Goal: Task Accomplishment & Management: Complete application form

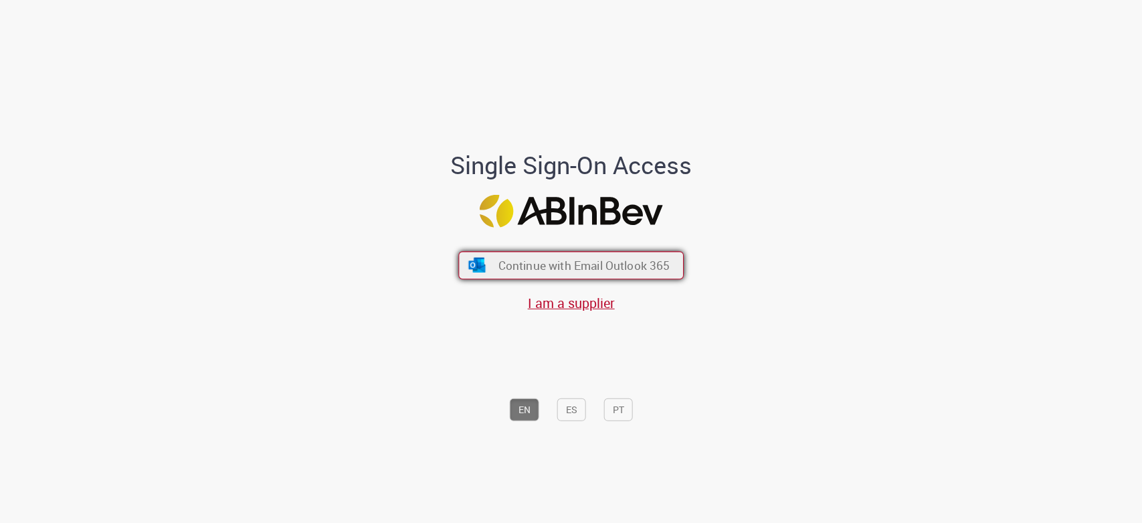
click at [477, 273] on button "Continue with Email Outlook 365" at bounding box center [571, 266] width 226 height 28
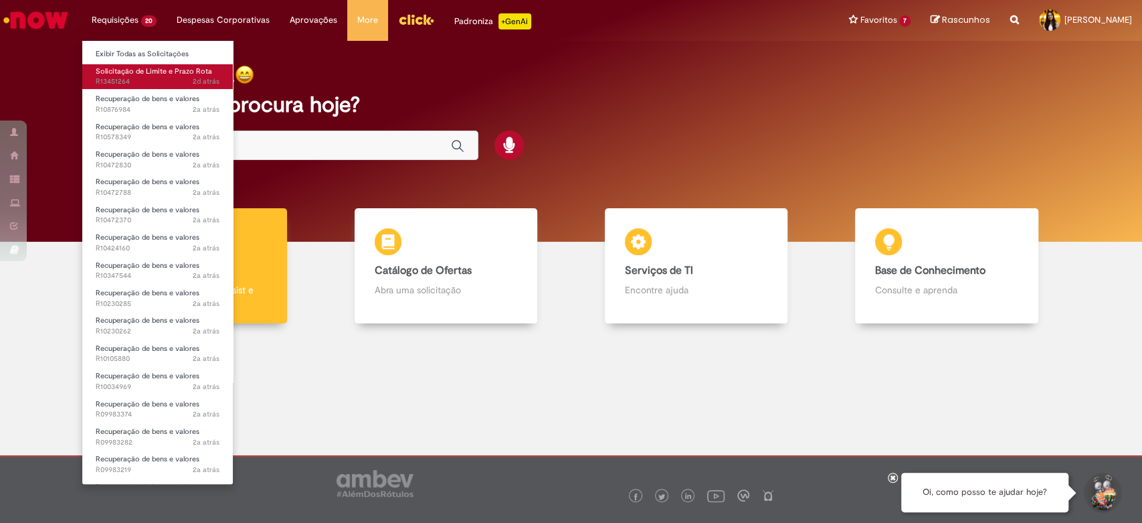
click at [128, 69] on span "Solicitação de Limite e Prazo Rota" at bounding box center [154, 71] width 116 height 10
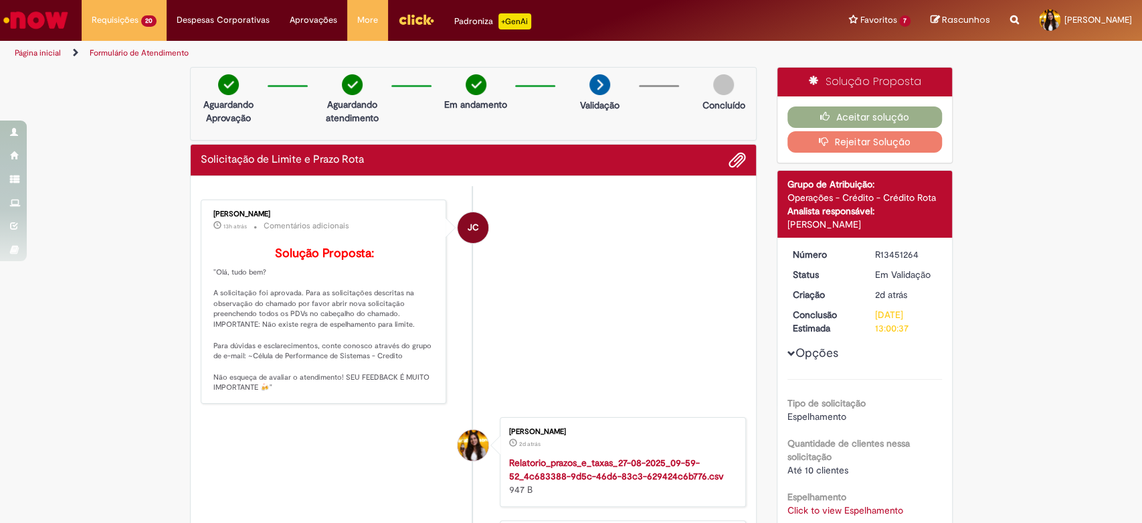
scroll to position [74, 0]
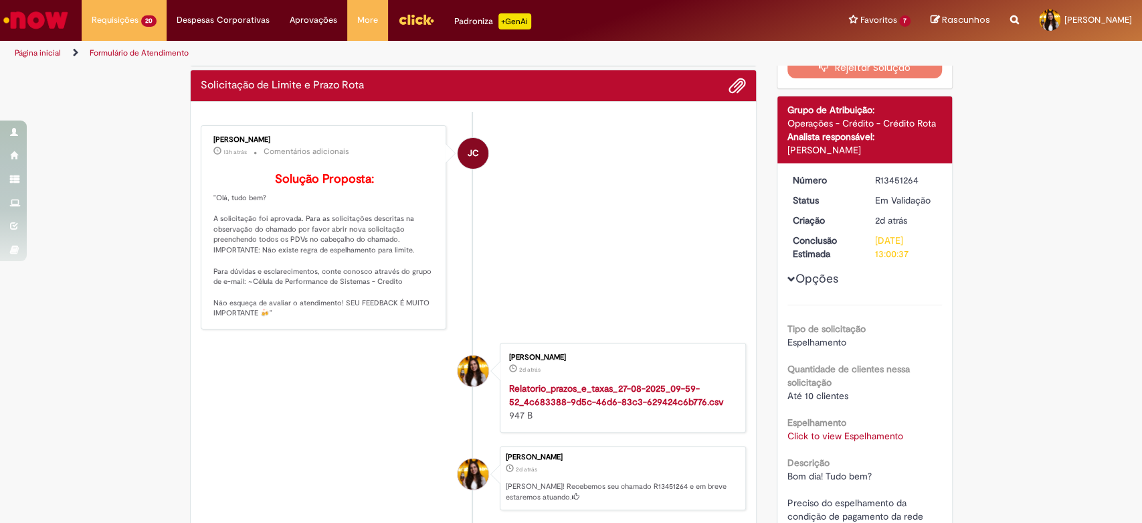
click at [811, 430] on link "Click to view Espelhamento" at bounding box center [846, 436] width 116 height 12
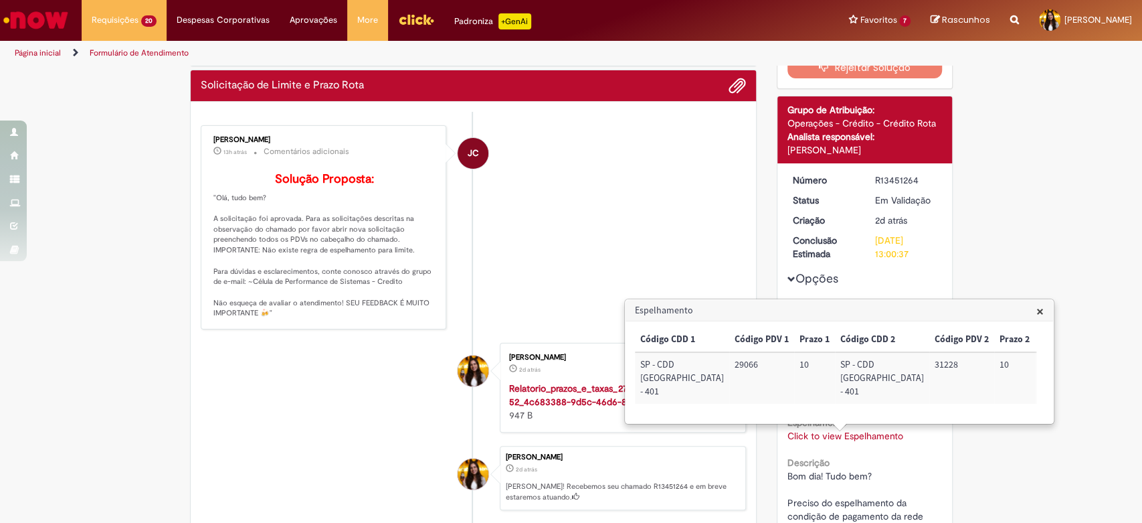
scroll to position [0, 24]
click at [906, 365] on td "31228" at bounding box center [938, 378] width 65 height 52
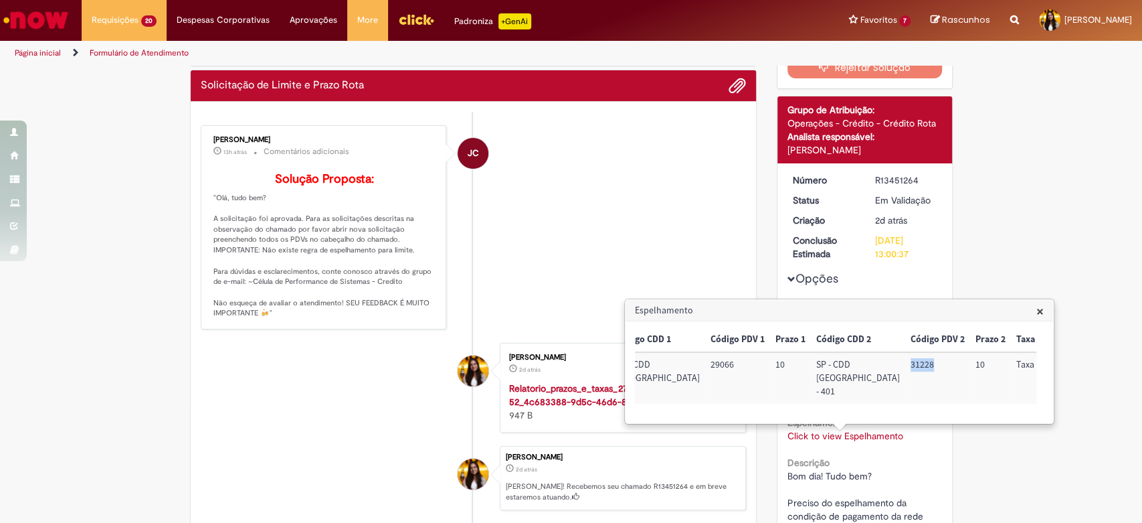
click at [906, 365] on td "31228" at bounding box center [938, 378] width 65 height 52
copy td "31228"
click at [969, 483] on div "Verificar Código de Barras Aguardando Aprovação Aguardando atendimento Em andam…" at bounding box center [571, 458] width 1142 height 930
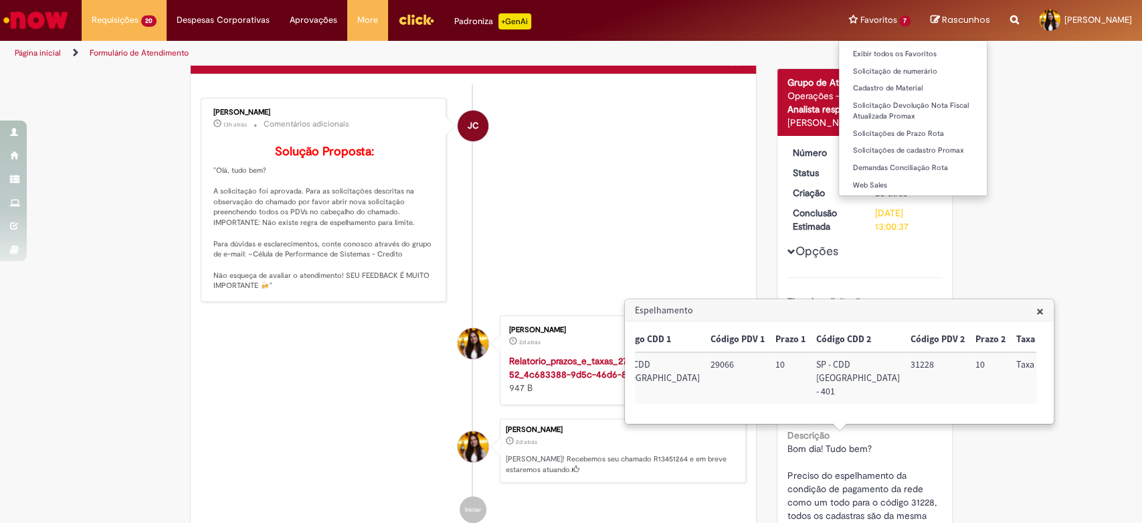
scroll to position [102, 0]
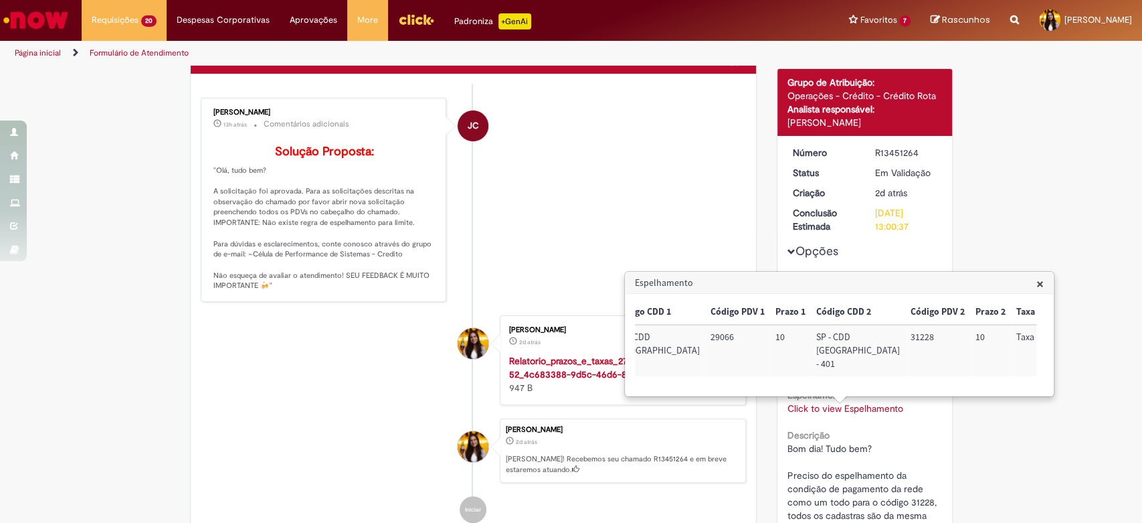
drag, startPoint x: 771, startPoint y: 408, endPoint x: 808, endPoint y: 477, distance: 78.5
click at [720, 412] on div "Verificar Código de Barras Aguardando Aprovação Aguardando atendimento Em andam…" at bounding box center [571, 430] width 783 height 930
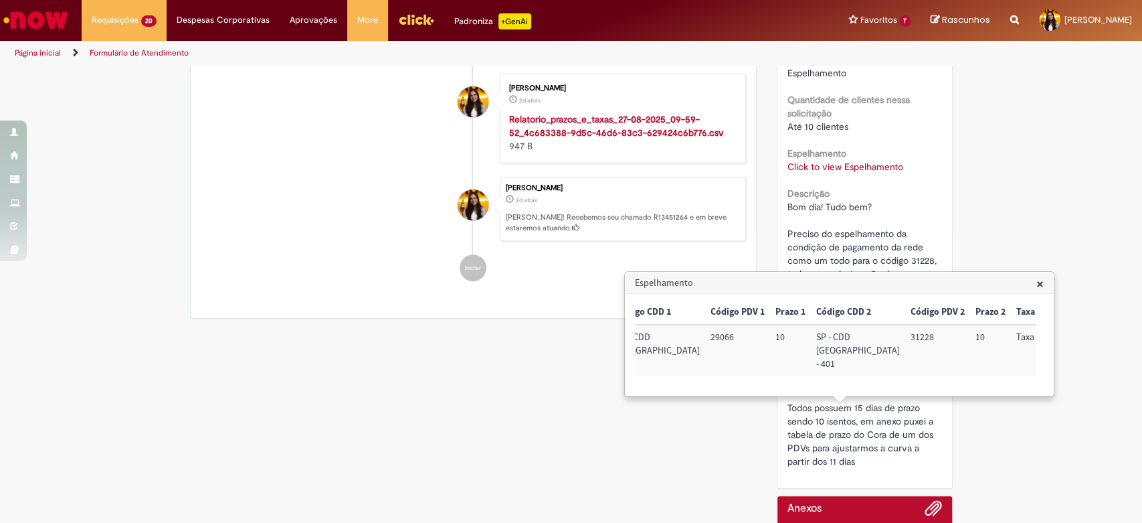
scroll to position [473, 0]
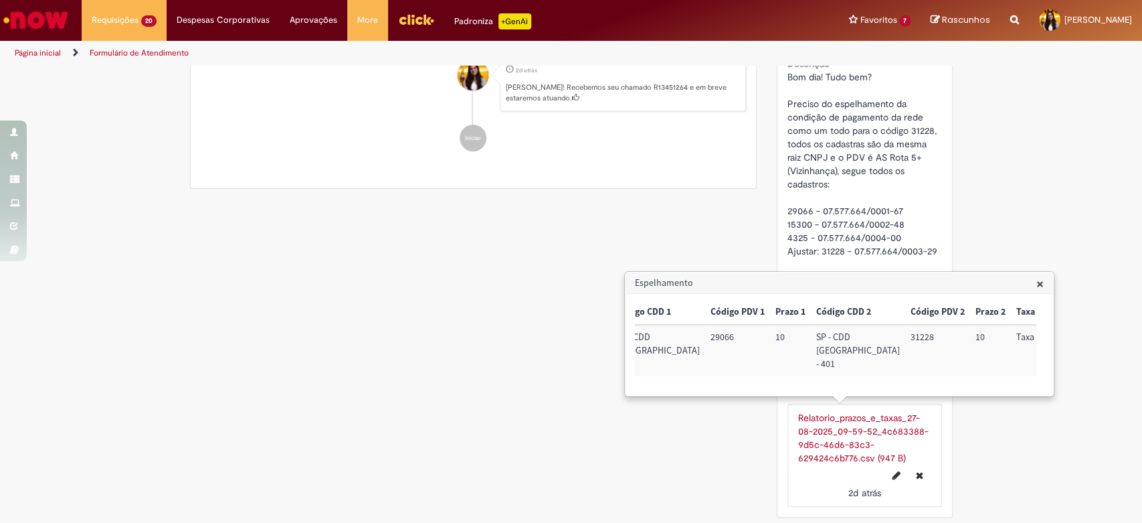
click at [1041, 279] on span "×" at bounding box center [1040, 283] width 7 height 18
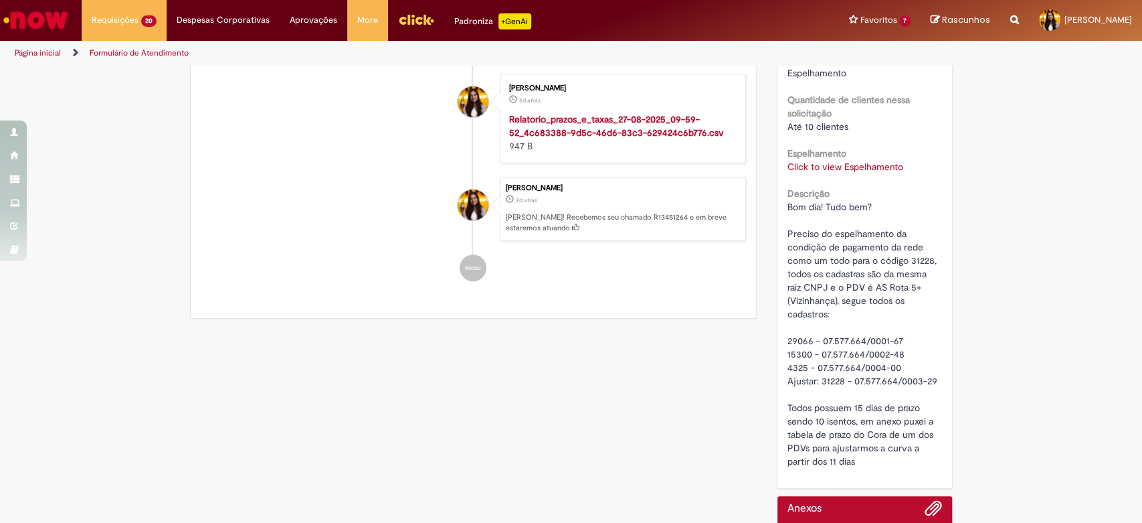
scroll to position [364, 0]
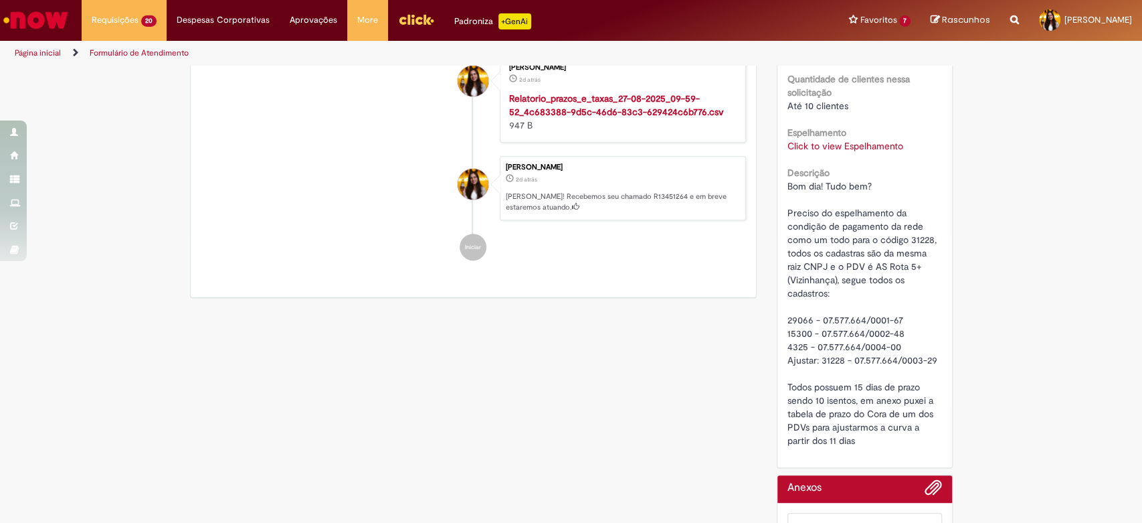
click at [826, 355] on span "Bom dia! Tudo bem? Preciso do espelhamento da condição de pagamento da rede com…" at bounding box center [864, 313] width 152 height 266
copy span "31228"
click at [1011, 16] on icon "Search from all sources" at bounding box center [1015, 12] width 9 height 24
click at [967, 28] on input "text" at bounding box center [989, 20] width 62 height 23
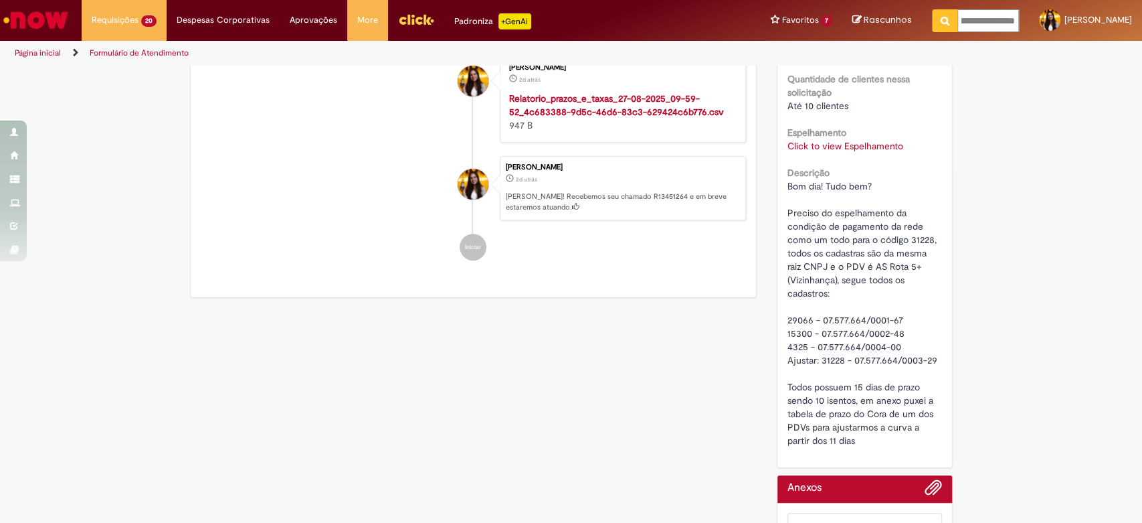
type input "**********"
click button "Pesquisar" at bounding box center [945, 20] width 26 height 23
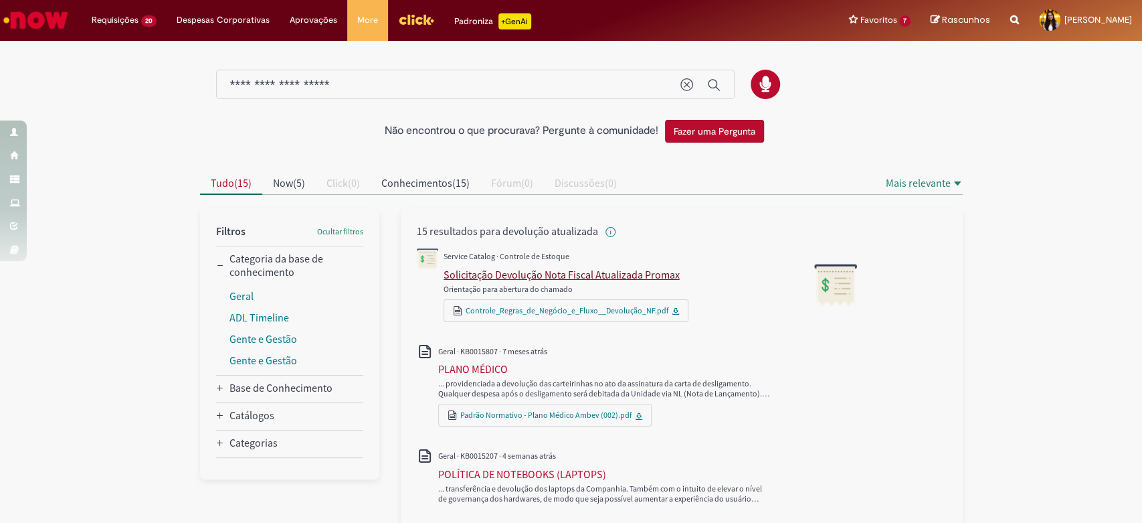
click at [600, 270] on div "Solicitação Devolução Nota Fiscal Atualizada Promax" at bounding box center [562, 274] width 236 height 13
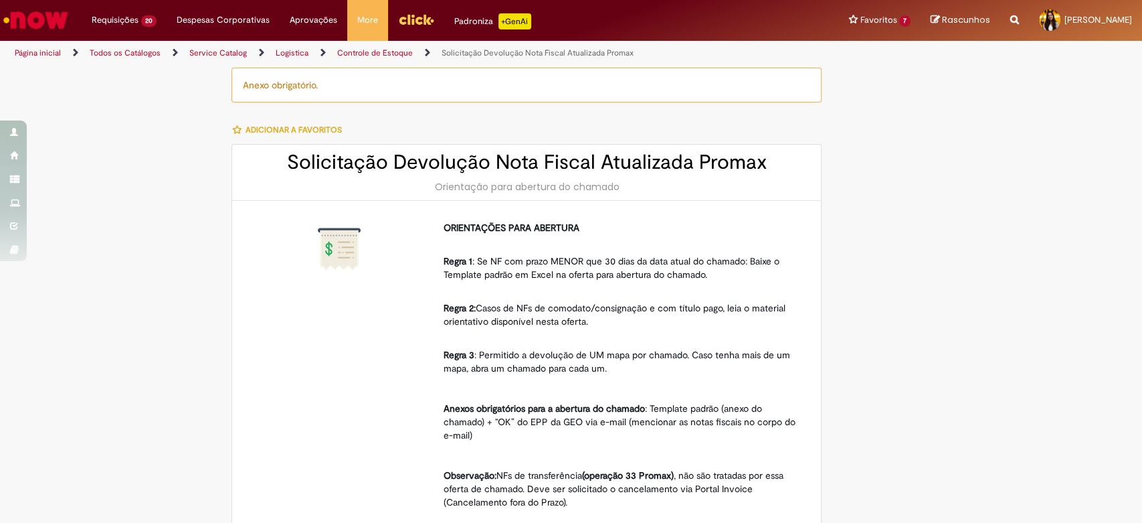
type input "********"
type input "**********"
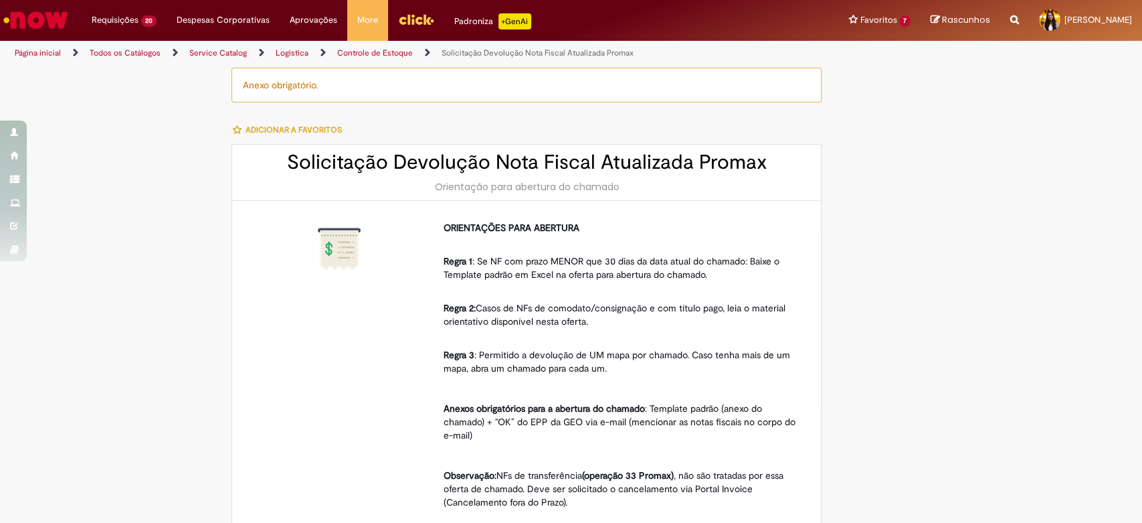
type input "*********"
type input "**********"
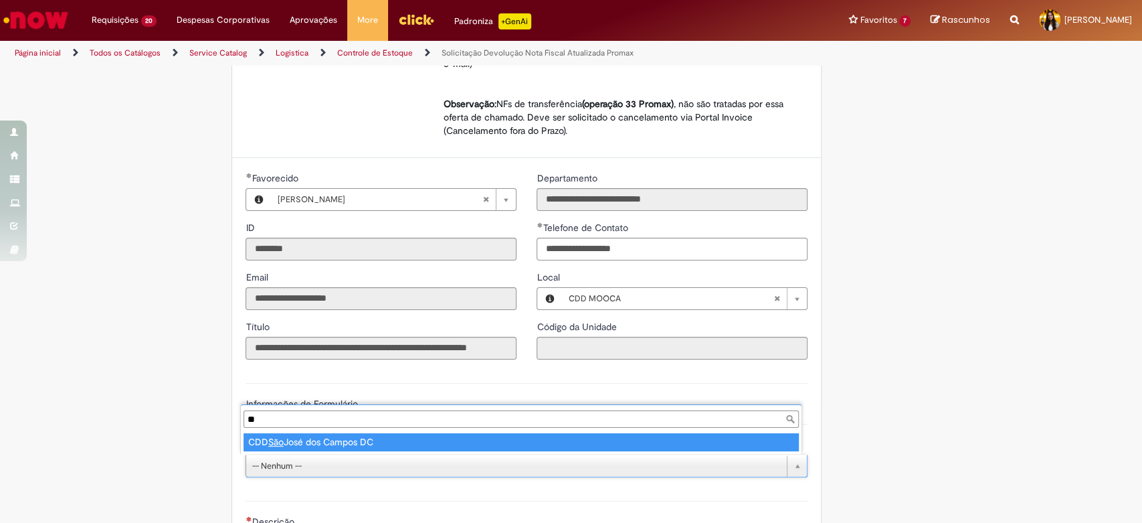
type input "*"
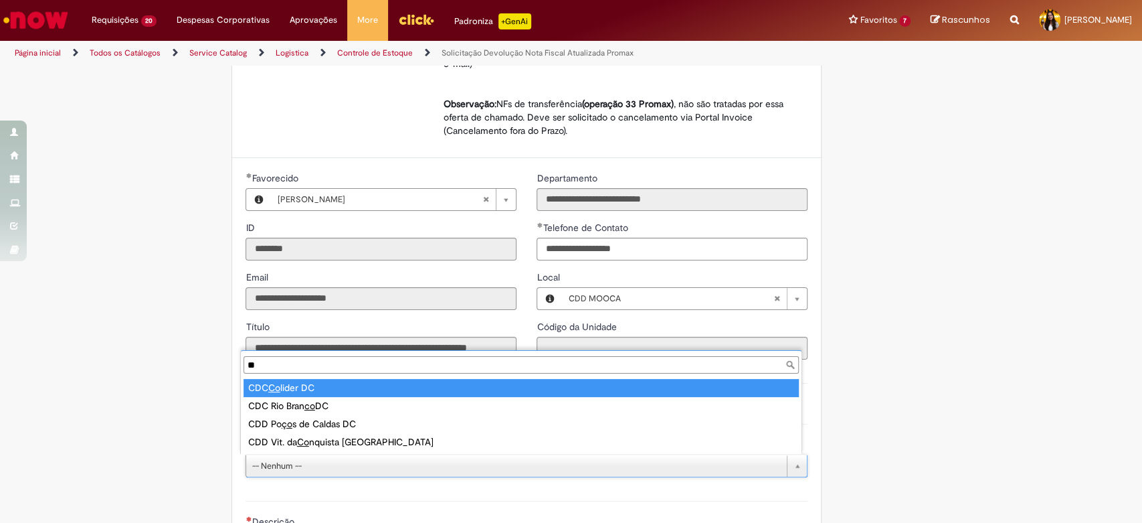
type input "*"
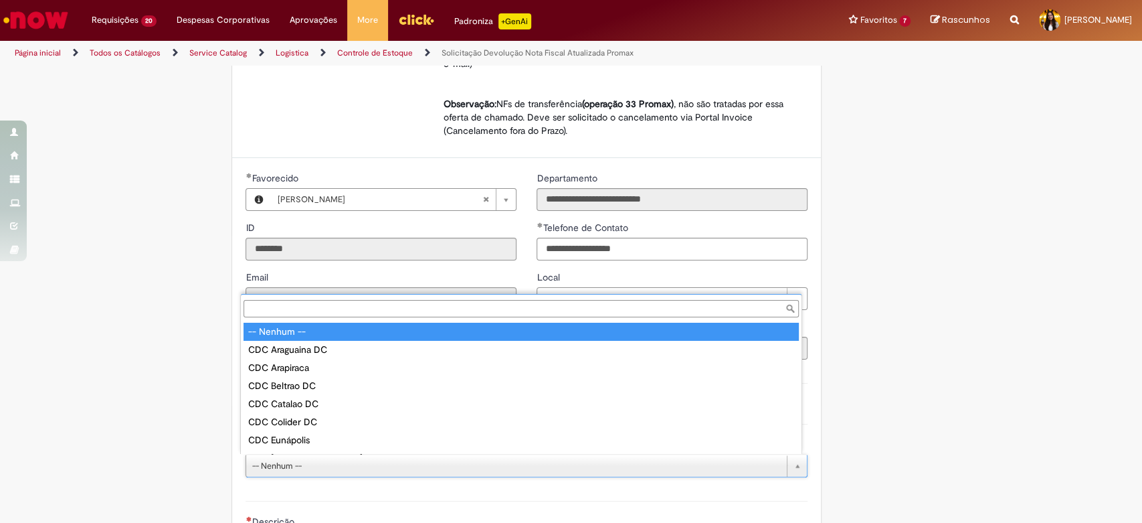
type input "*"
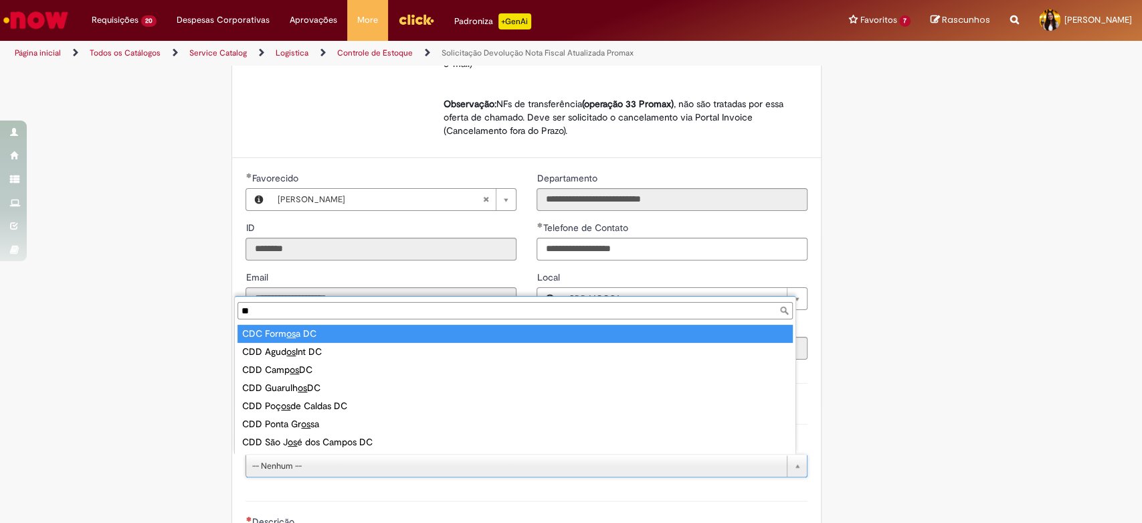
type input "*"
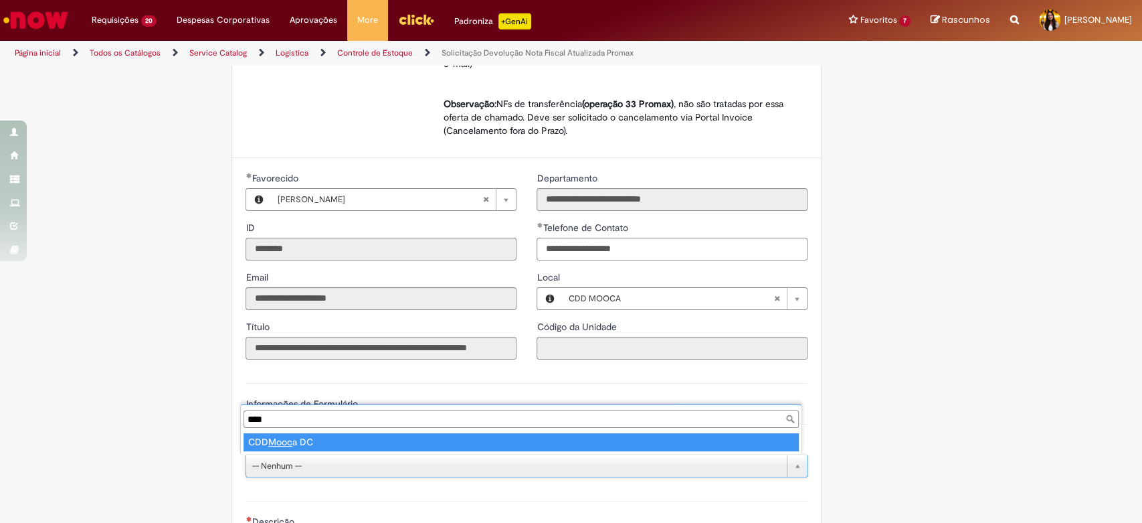
type input "*****"
type input "**********"
select select "**********"
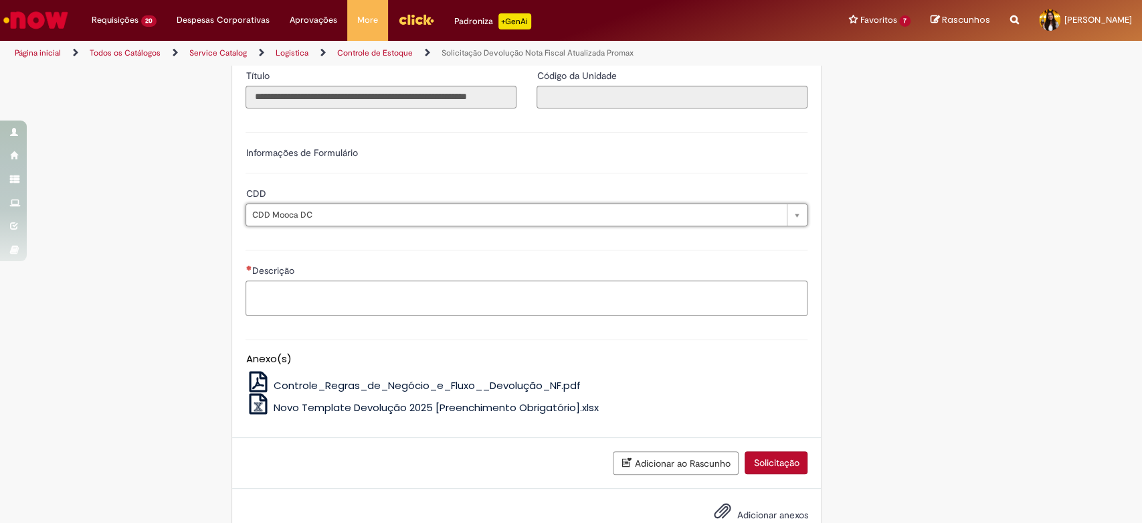
scroll to position [661, 0]
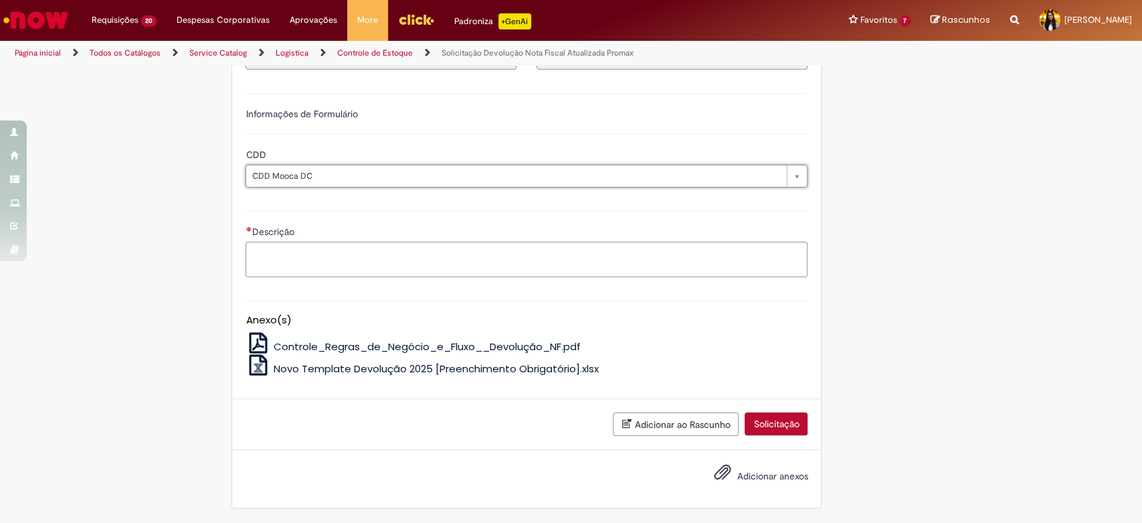
click at [354, 258] on textarea "Descrição" at bounding box center [527, 260] width 562 height 36
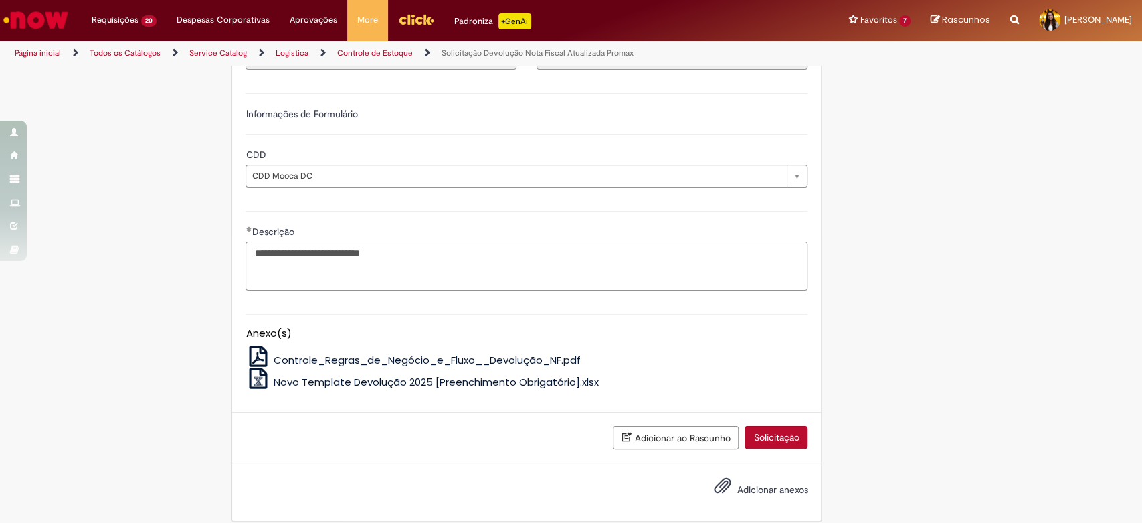
type textarea "**********"
click at [374, 277] on textarea "**********" at bounding box center [527, 267] width 562 height 50
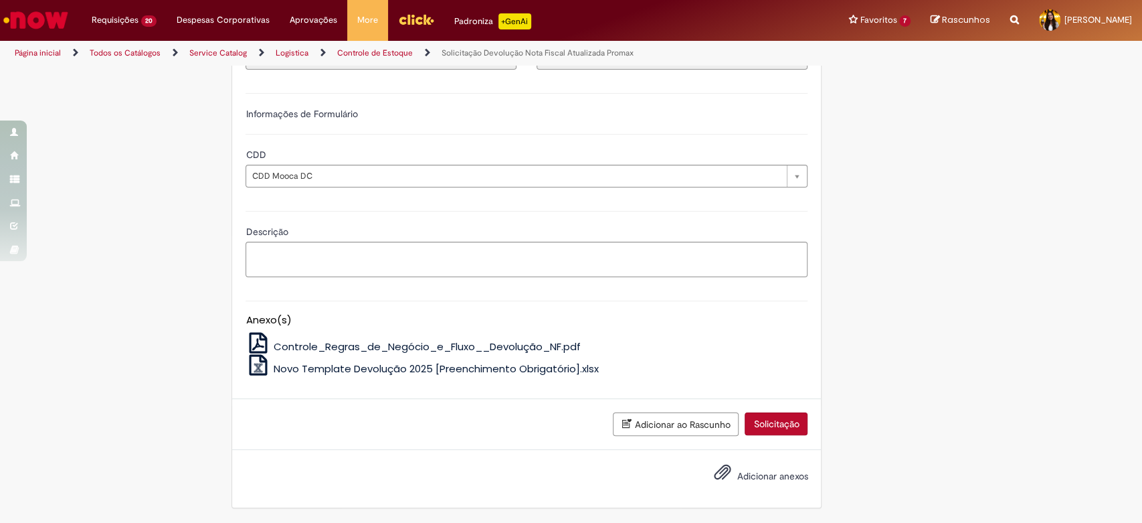
click at [423, 370] on span "Novo Template Devolução 2025 [Preenchimento Obrigatório].xlsx" at bounding box center [436, 368] width 325 height 14
click at [415, 342] on span "Controle_Regras_de_Negócio_e_Fluxo__Devolução_NF.pdf" at bounding box center [427, 346] width 307 height 14
click at [367, 261] on textarea "Descrição" at bounding box center [527, 260] width 562 height 36
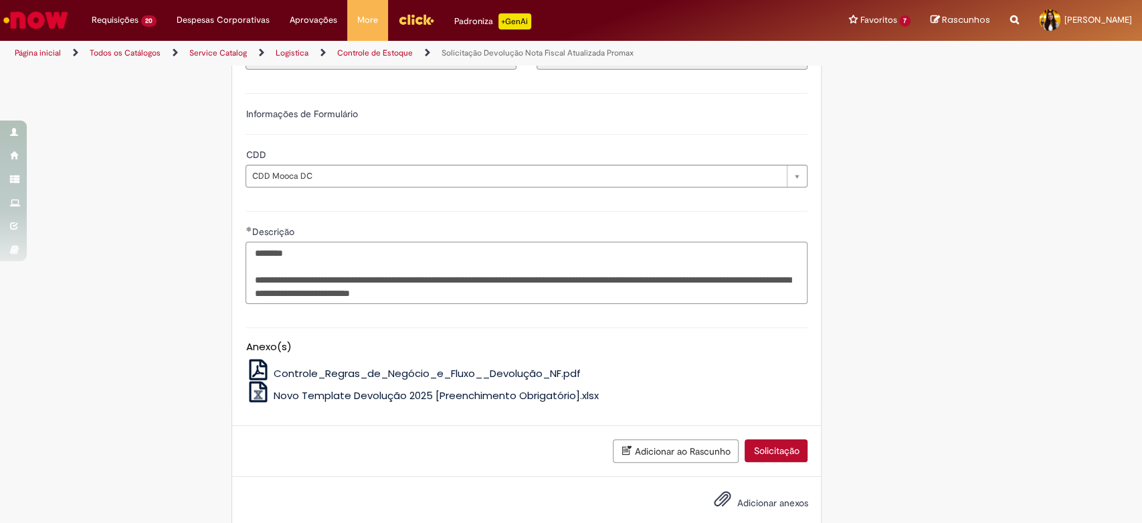
scroll to position [688, 0]
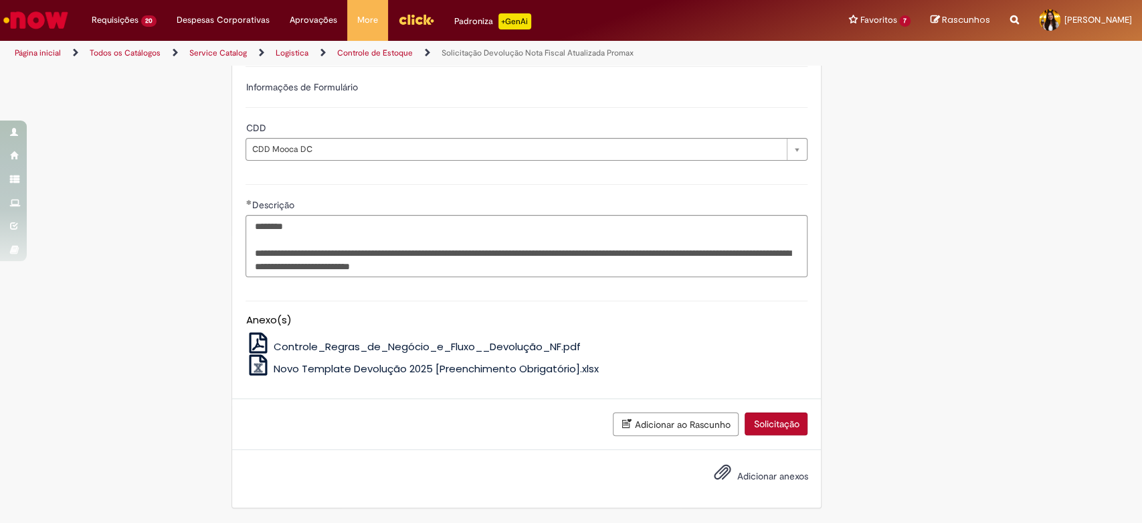
click at [719, 479] on span "Adicionar anexos" at bounding box center [722, 472] width 16 height 16
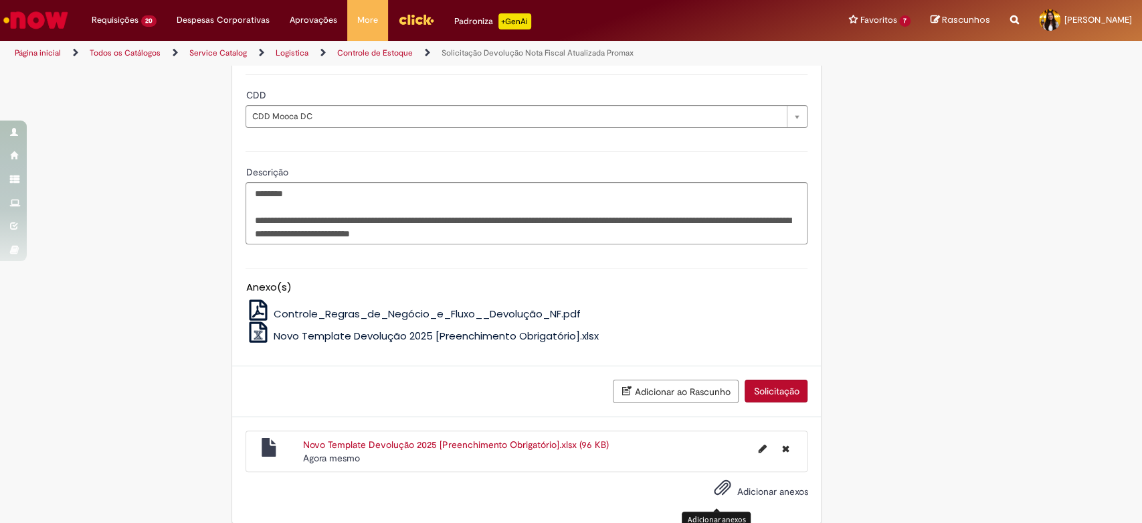
scroll to position [736, 0]
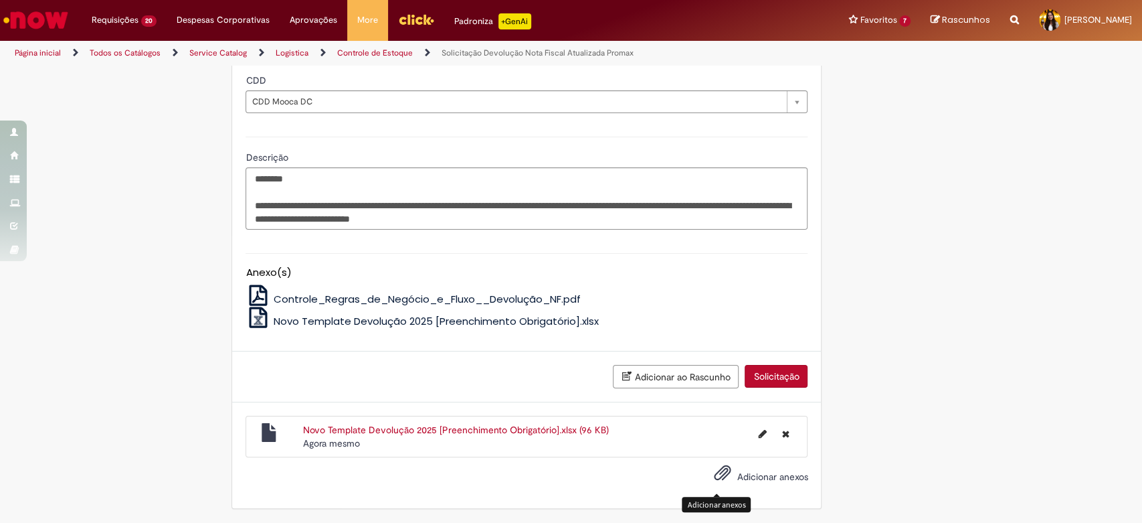
click at [696, 473] on span at bounding box center [714, 476] width 40 height 12
click at [0, 0] on input "Adicionar anexos" at bounding box center [0, 0] width 0 height 0
click at [620, 216] on textarea "**********" at bounding box center [527, 198] width 562 height 63
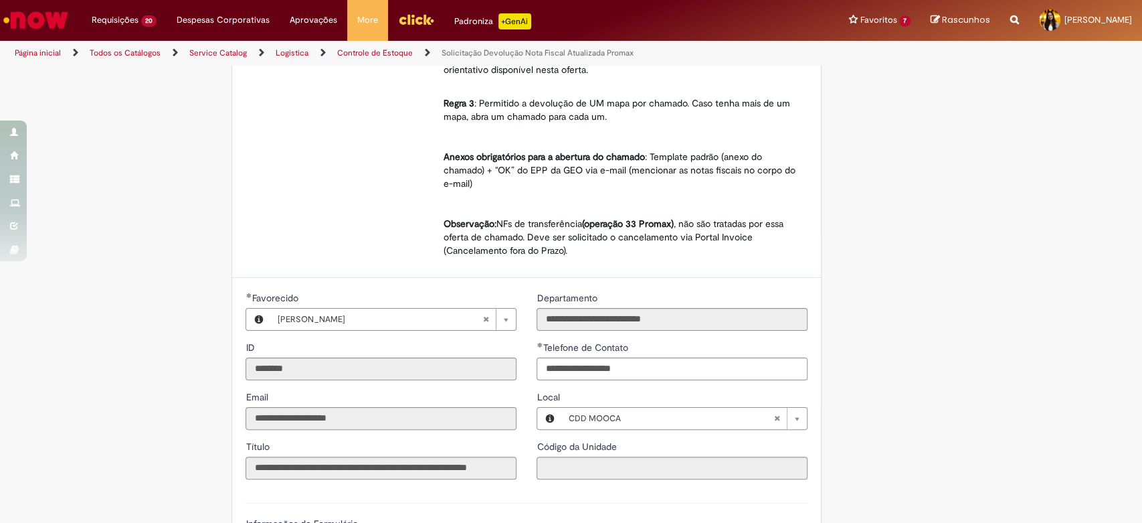
scroll to position [141, 0]
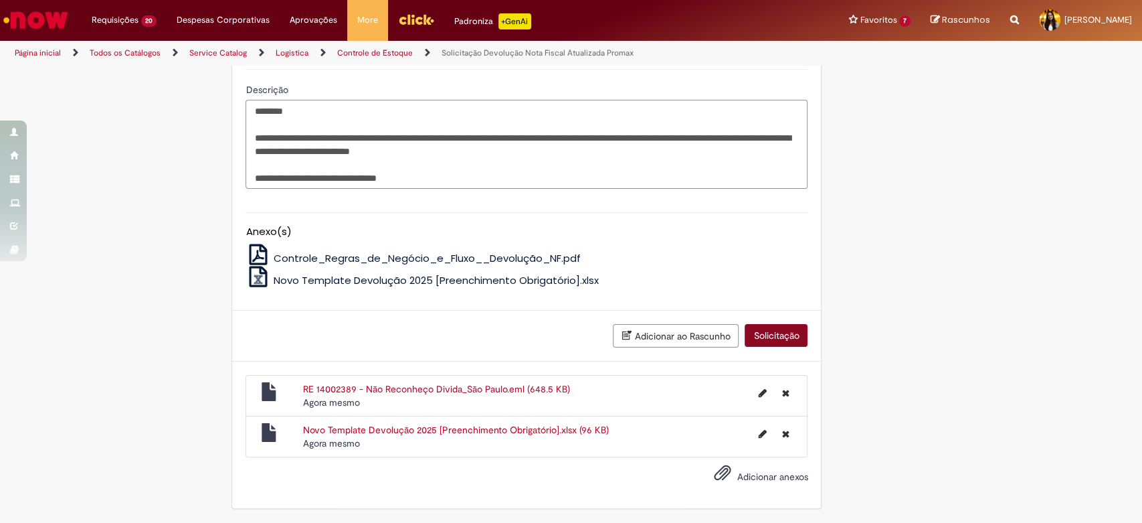
type textarea "**********"
click at [770, 340] on button "Solicitação" at bounding box center [776, 335] width 63 height 23
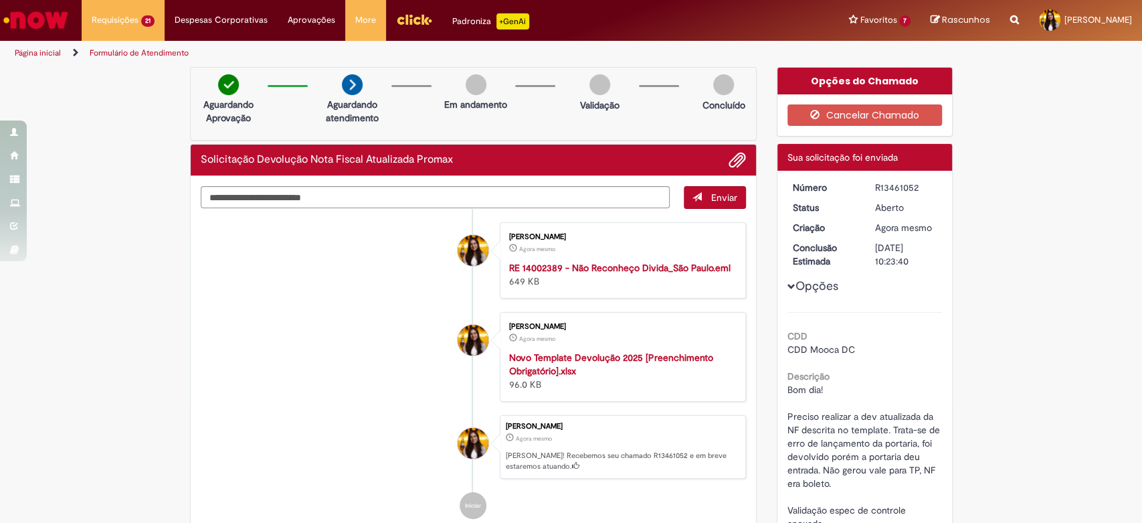
click at [904, 186] on div "R13461052" at bounding box center [906, 187] width 62 height 13
copy div "R13461052"
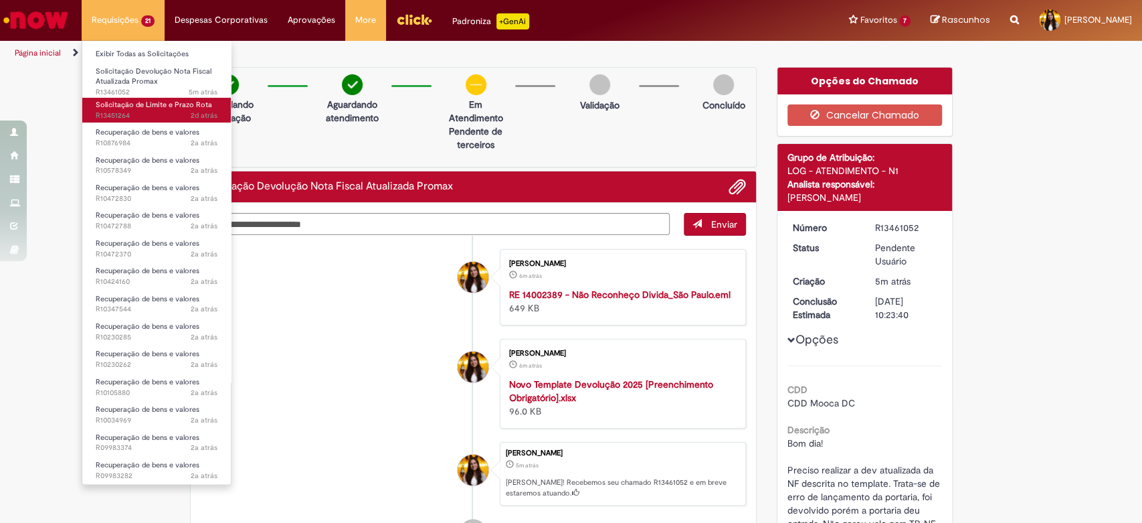
click at [165, 120] on span "2d atrás 2 dias atrás R13451264" at bounding box center [157, 115] width 122 height 11
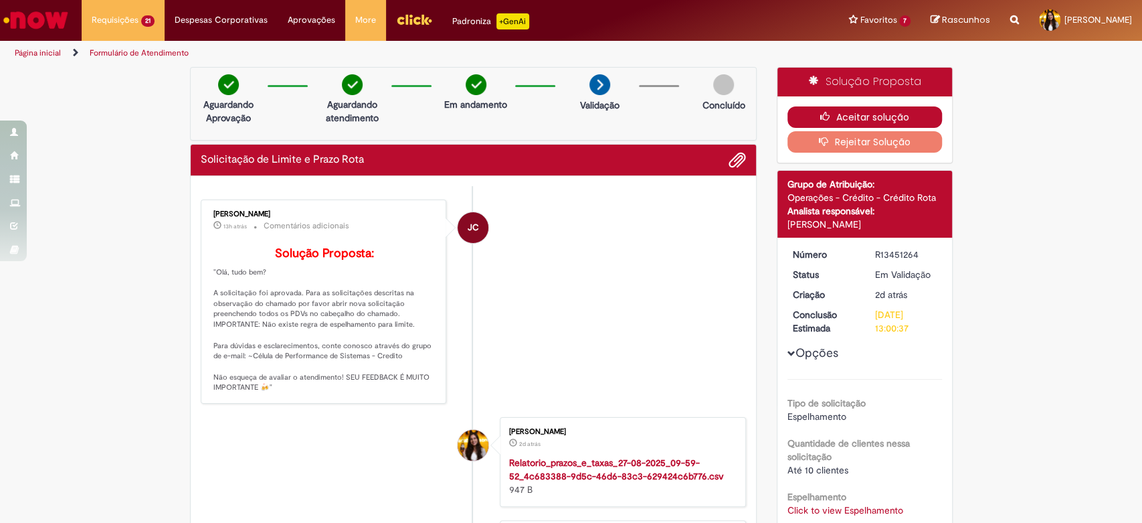
click at [883, 114] on button "Aceitar solução" at bounding box center [865, 116] width 155 height 21
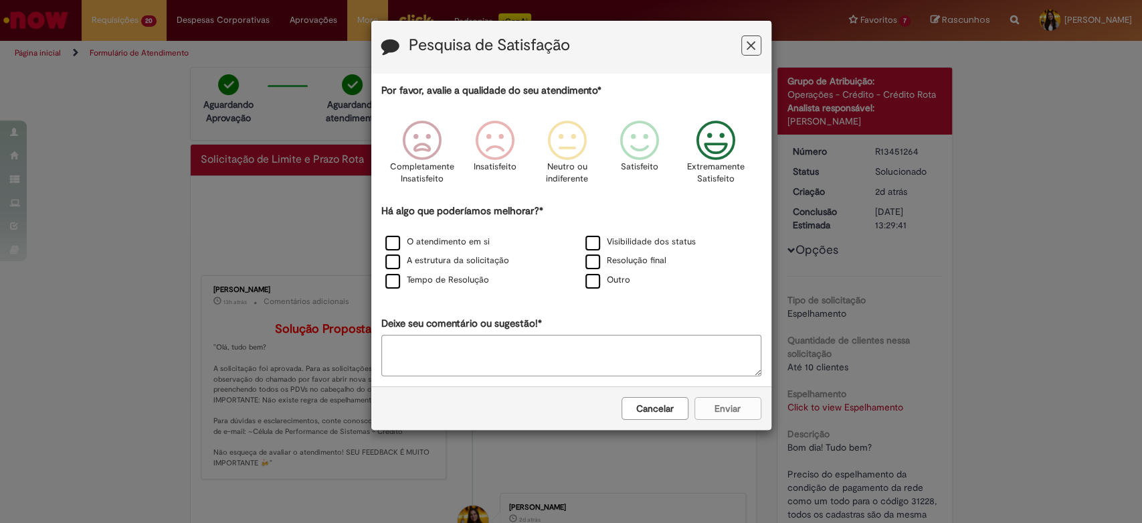
drag, startPoint x: 703, startPoint y: 137, endPoint x: 642, endPoint y: 190, distance: 81.6
click at [704, 137] on icon "Feedback" at bounding box center [716, 140] width 50 height 40
click at [448, 249] on div "O atendimento em si" at bounding box center [471, 242] width 197 height 17
click at [450, 238] on label "O atendimento em si" at bounding box center [437, 242] width 104 height 13
click at [451, 260] on label "A estrutura da solicitação" at bounding box center [447, 260] width 124 height 13
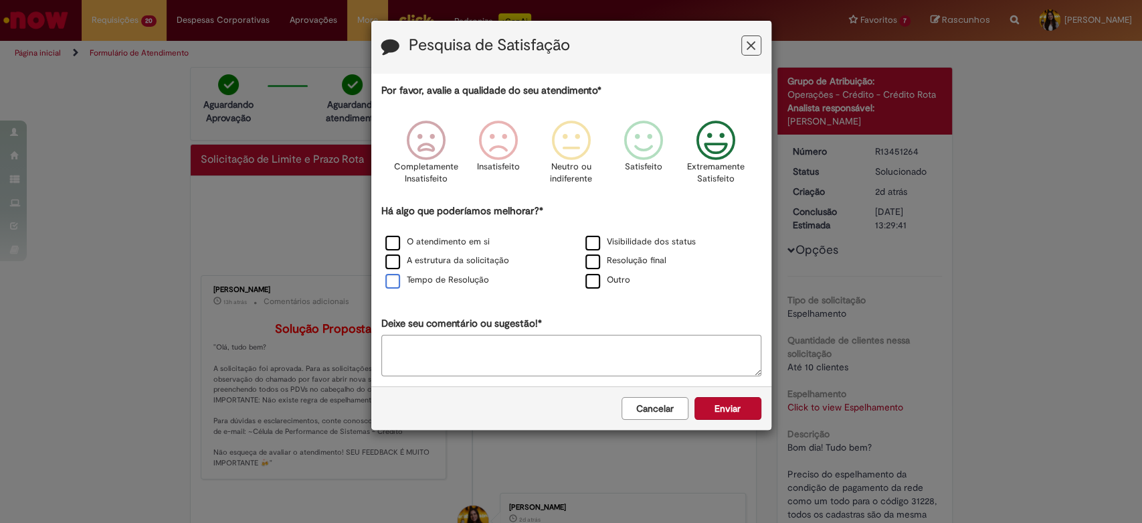
click at [451, 280] on label "Tempo de Resolução" at bounding box center [437, 280] width 104 height 13
click at [663, 238] on label "Visibilidade dos status" at bounding box center [641, 242] width 110 height 13
click at [650, 256] on label "Resolução final" at bounding box center [626, 260] width 81 height 13
click at [748, 420] on button "Enviar" at bounding box center [728, 408] width 67 height 23
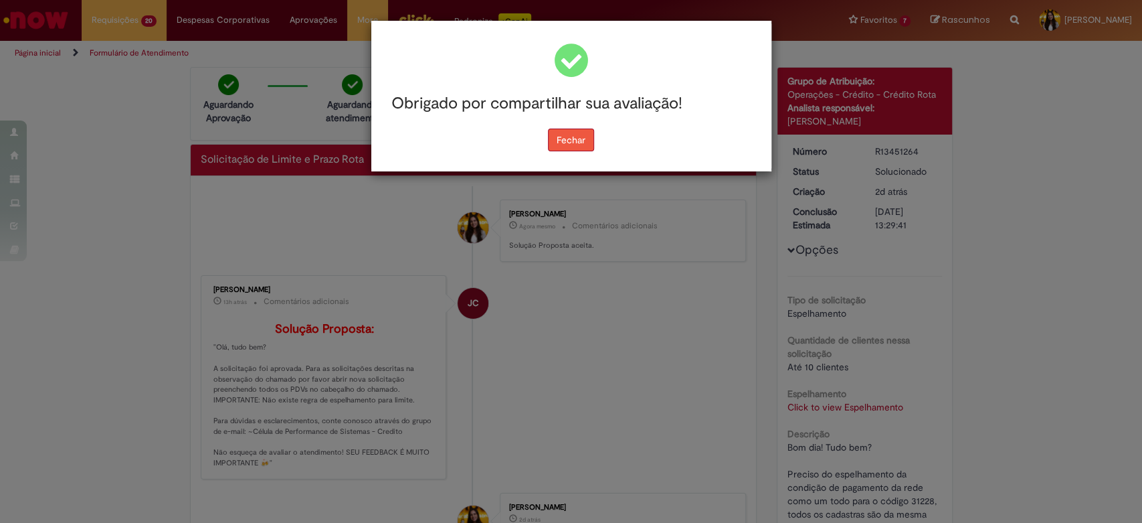
click at [582, 137] on button "Fechar" at bounding box center [571, 139] width 46 height 23
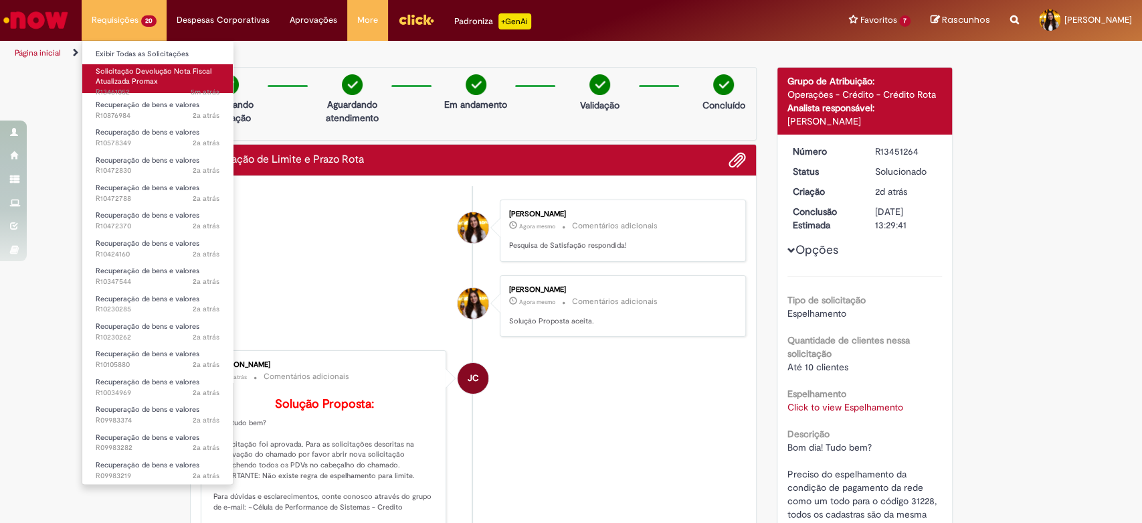
click at [135, 86] on link "Solicitação Devolução Nota Fiscal Atualizada Promax 5m atrás 5 minutos atrás R1…" at bounding box center [157, 78] width 151 height 29
click at [149, 79] on span "Solicitação Devolução Nota Fiscal Atualizada Promax" at bounding box center [154, 76] width 116 height 21
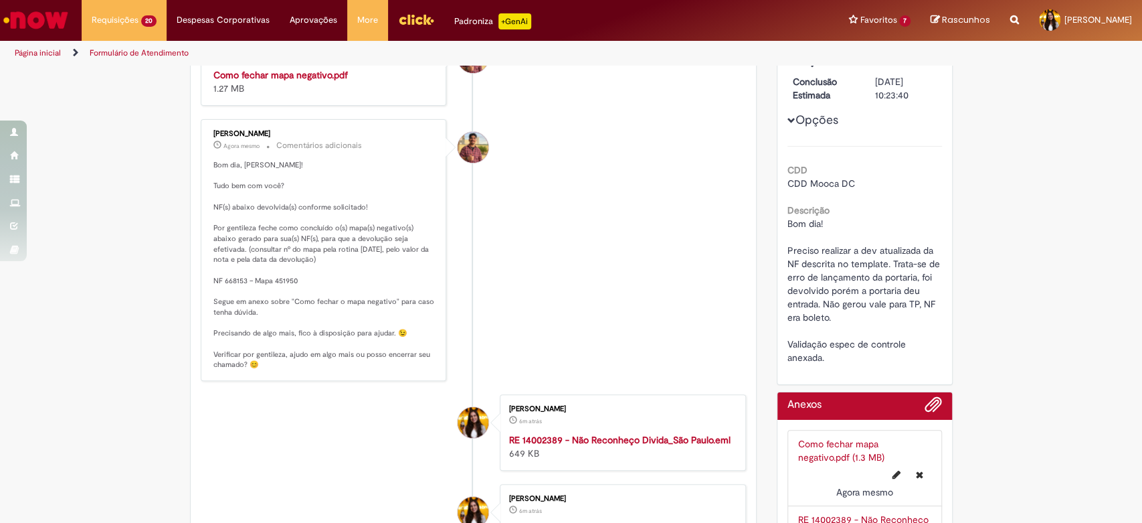
scroll to position [223, 0]
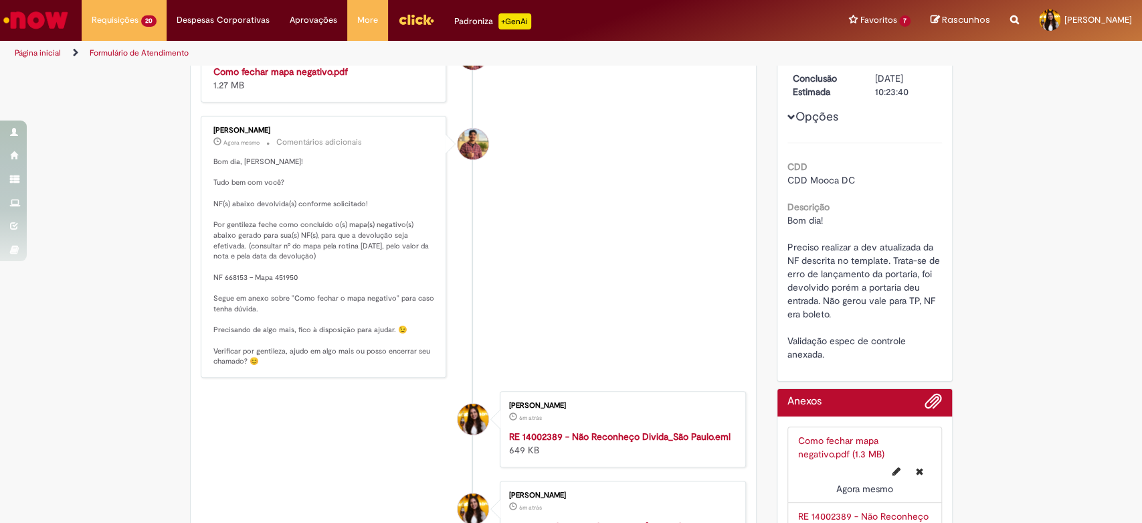
click at [276, 278] on p "Bom dia, [PERSON_NAME]! Tudo bem com você? NF(s) abaixo devolvida(s) conforme s…" at bounding box center [324, 262] width 223 height 210
copy p "451950"
click at [278, 70] on strong "Como fechar mapa negativo.pdf" at bounding box center [280, 72] width 135 height 12
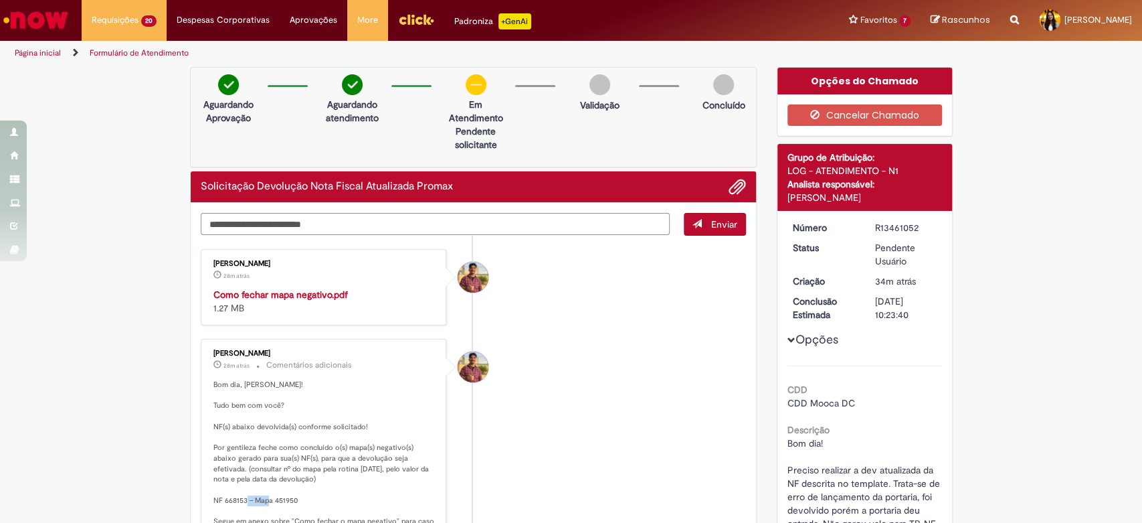
click at [287, 228] on textarea "Digite sua mensagem aqui..." at bounding box center [436, 224] width 470 height 23
type textarea "**********"
click at [684, 213] on button "Enviar" at bounding box center [715, 224] width 62 height 23
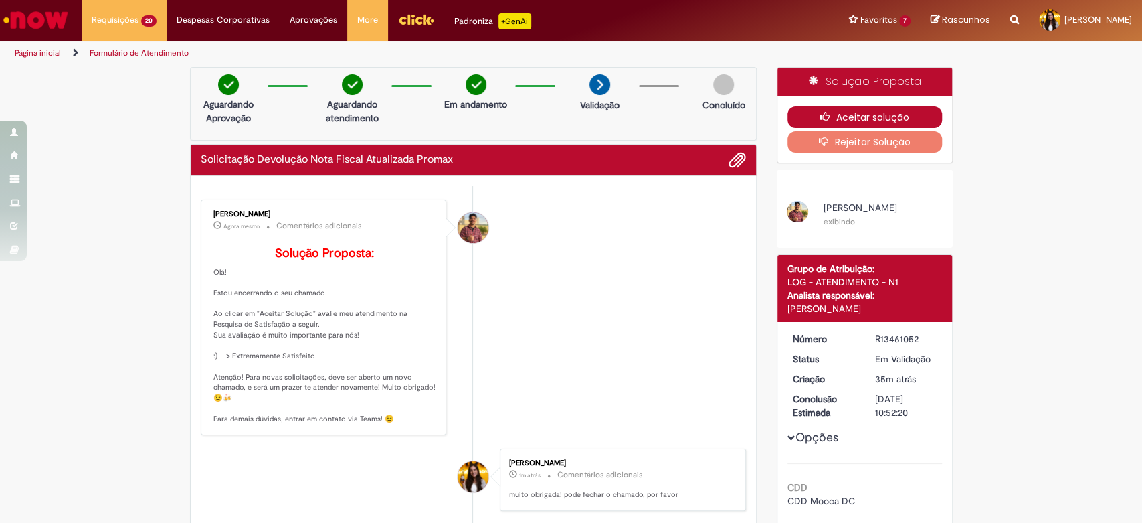
click at [814, 122] on button "Aceitar solução" at bounding box center [865, 116] width 155 height 21
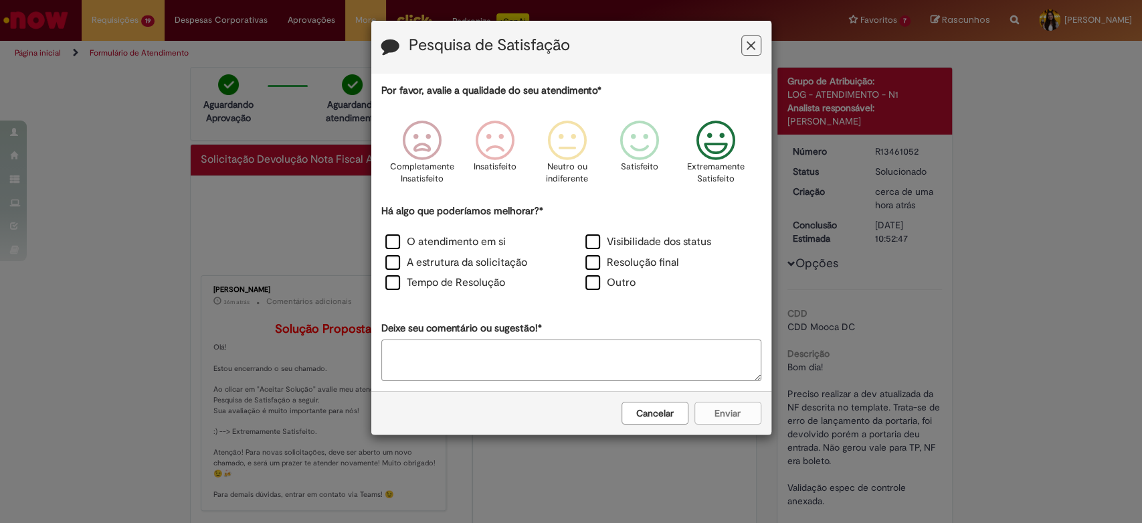
click at [703, 151] on icon "Feedback" at bounding box center [716, 140] width 50 height 40
click at [444, 236] on label "O atendimento em si" at bounding box center [445, 241] width 120 height 15
click at [443, 259] on label "A estrutura da solicitação" at bounding box center [456, 262] width 142 height 15
click at [439, 275] on div "Tempo de Resolução" at bounding box center [471, 284] width 200 height 21
click at [635, 253] on div "Visibilidade dos status" at bounding box center [672, 243] width 200 height 21
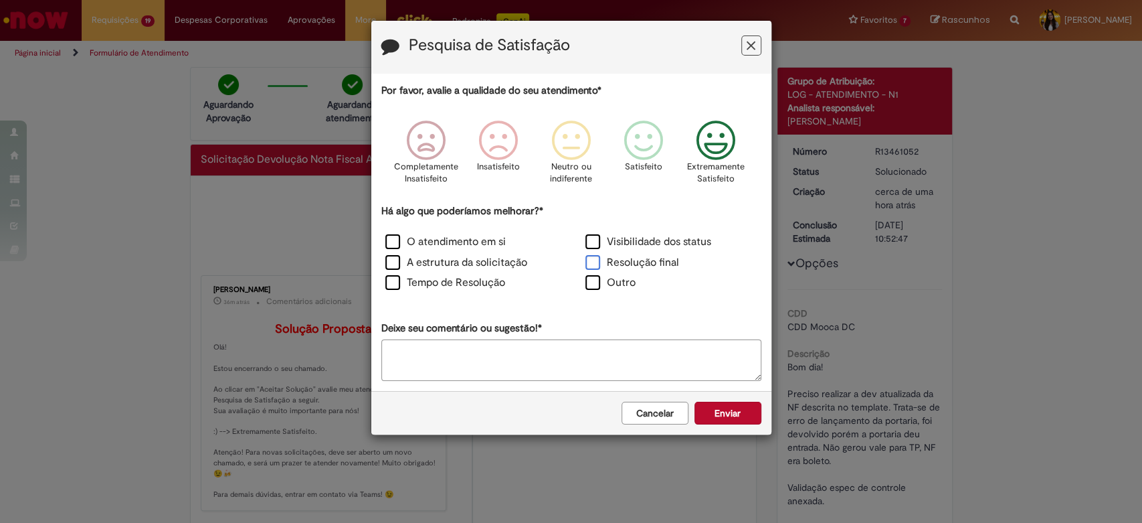
click at [643, 269] on label "Resolução final" at bounding box center [633, 262] width 94 height 15
click at [648, 240] on label "Visibilidade dos status" at bounding box center [649, 241] width 126 height 15
click at [727, 416] on button "Enviar" at bounding box center [728, 413] width 67 height 23
